Goal: Check status: Check status

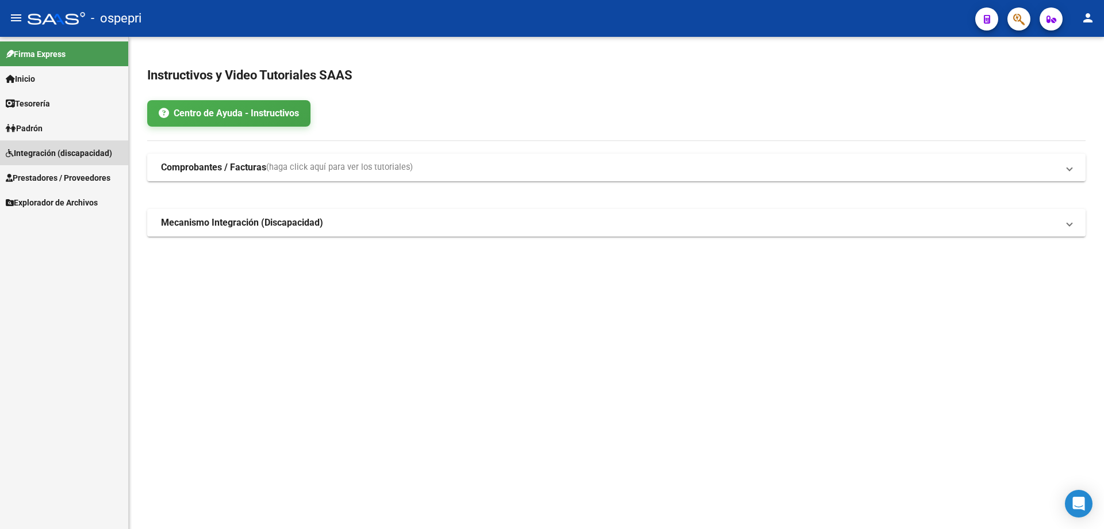
click at [34, 151] on span "Integración (discapacidad)" at bounding box center [59, 153] width 106 height 13
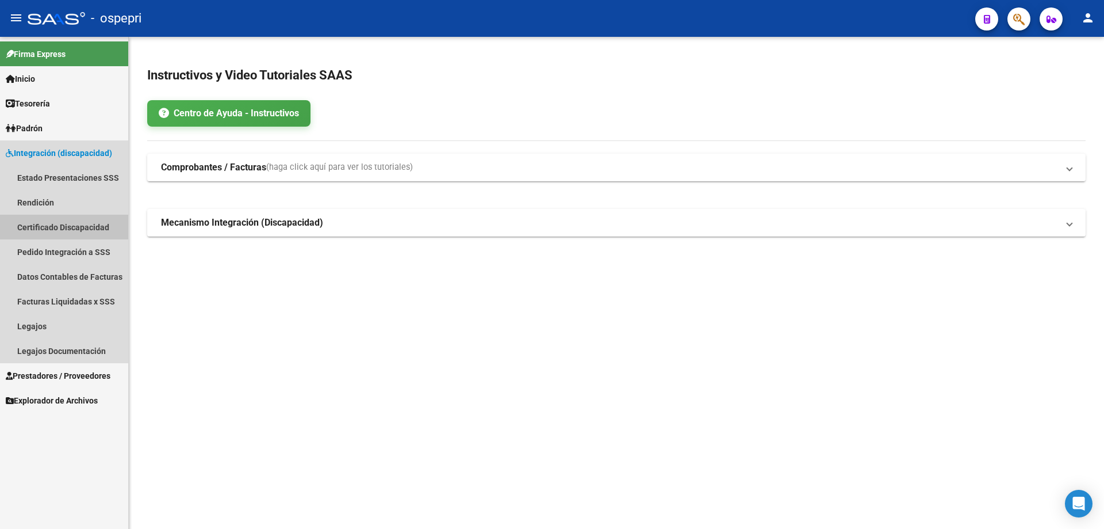
click at [62, 225] on link "Certificado Discapacidad" at bounding box center [64, 227] width 128 height 25
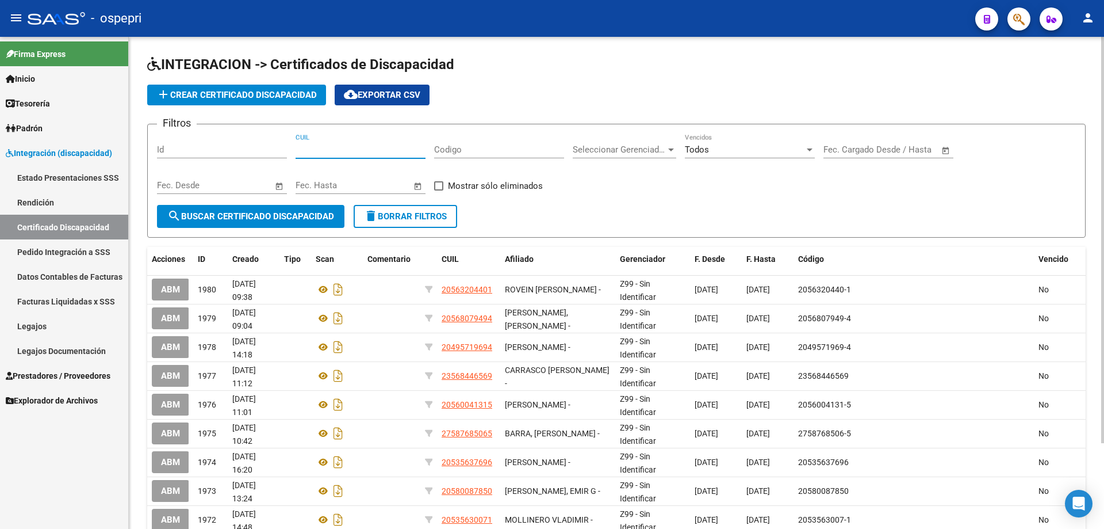
click at [318, 146] on input "CUIL" at bounding box center [361, 149] width 130 height 10
type input "20-49465153-0"
click at [228, 217] on span "search Buscar Certificado Discapacidad" at bounding box center [250, 216] width 167 height 10
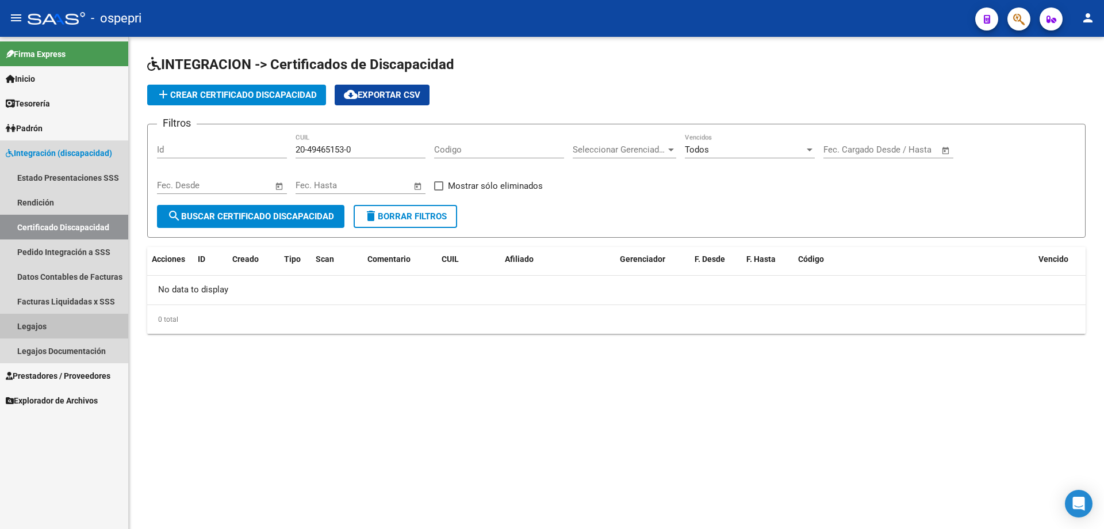
click at [29, 327] on link "Legajos" at bounding box center [64, 325] width 128 height 25
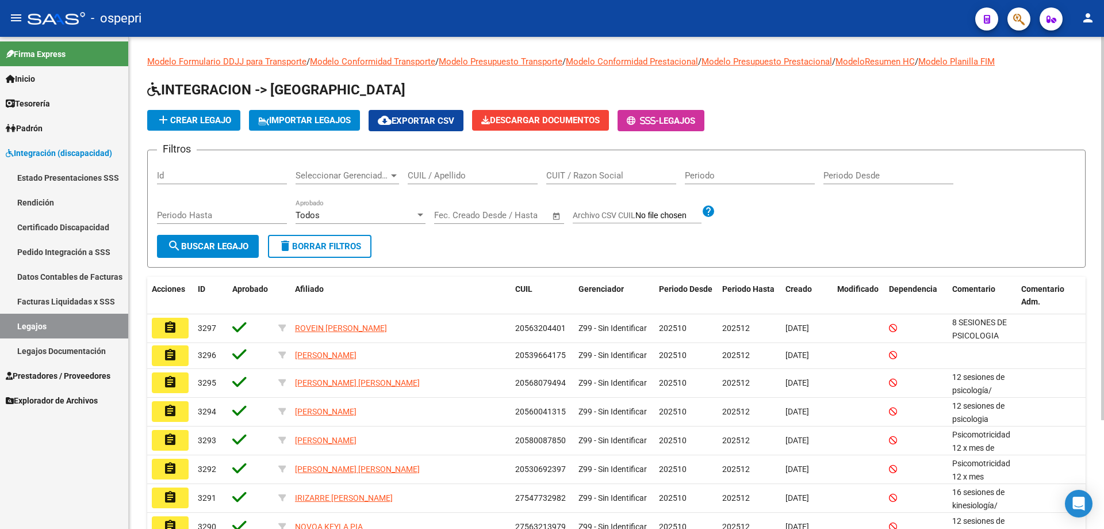
click at [417, 174] on input "CUIL / Apellido" at bounding box center [473, 175] width 130 height 10
paste input "55634914"
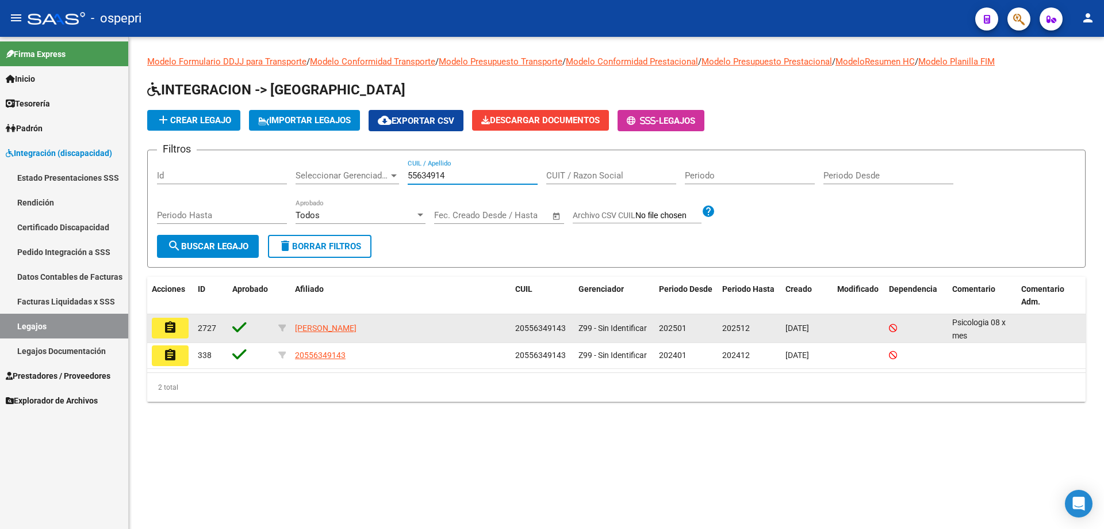
type input "55634914"
click at [180, 332] on button "assignment" at bounding box center [170, 327] width 37 height 21
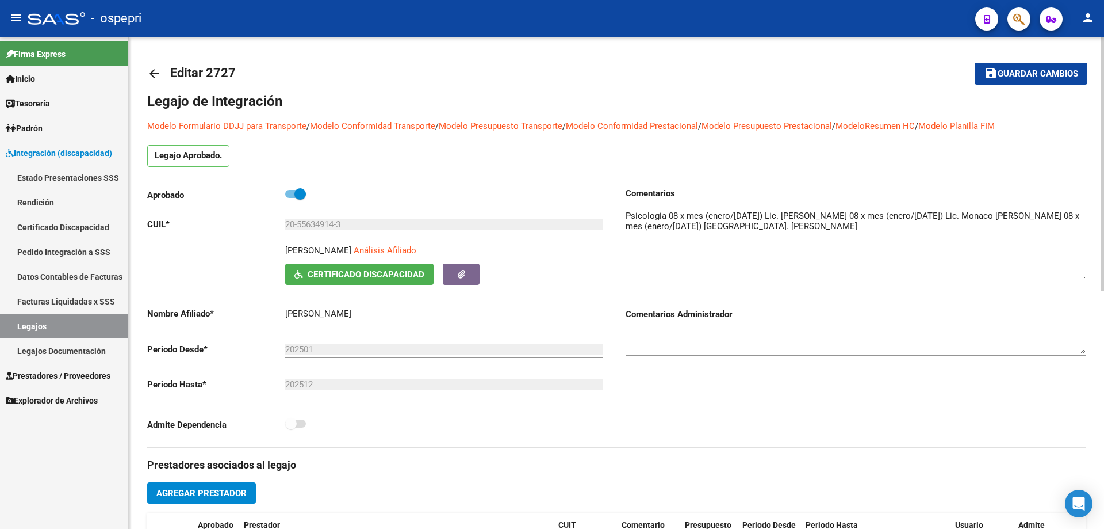
drag, startPoint x: 1081, startPoint y: 225, endPoint x: 1085, endPoint y: 274, distance: 49.6
click at [1085, 274] on textarea at bounding box center [856, 245] width 460 height 72
